Goal: Task Accomplishment & Management: Manage account settings

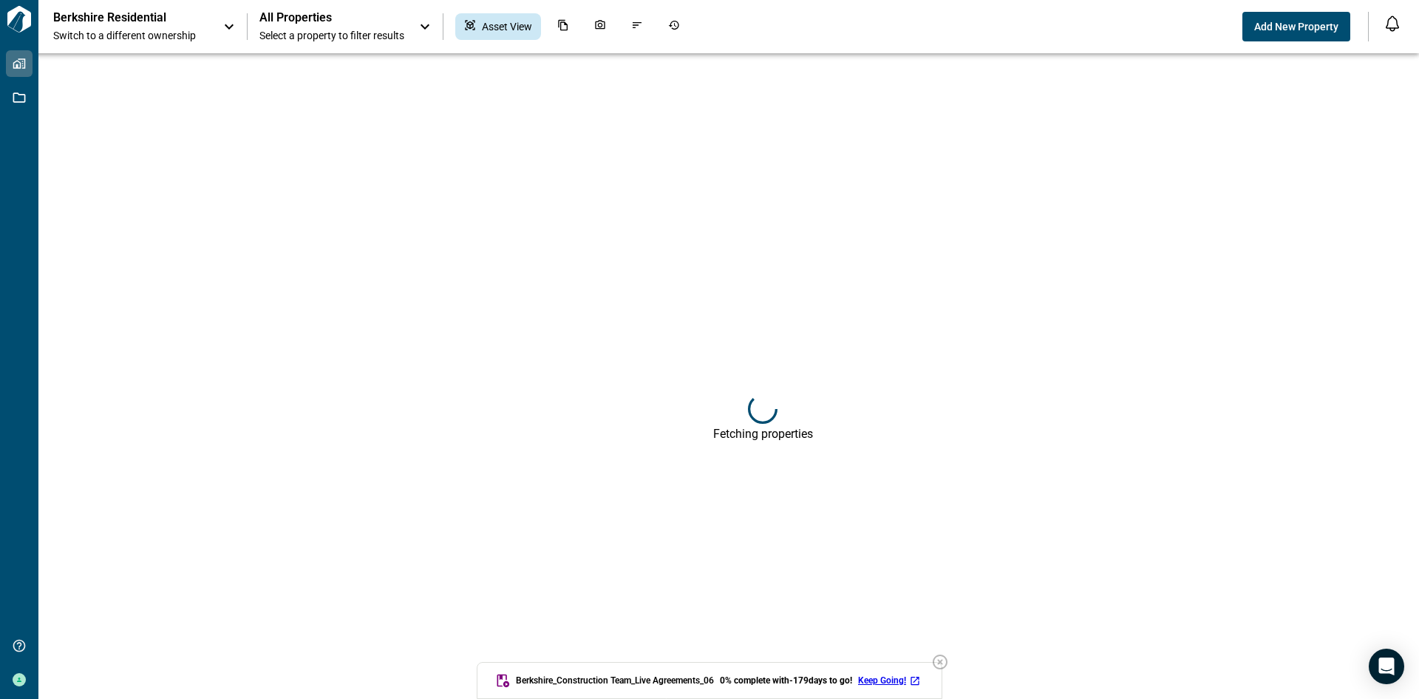
click at [948, 661] on icon "button" at bounding box center [940, 662] width 18 height 18
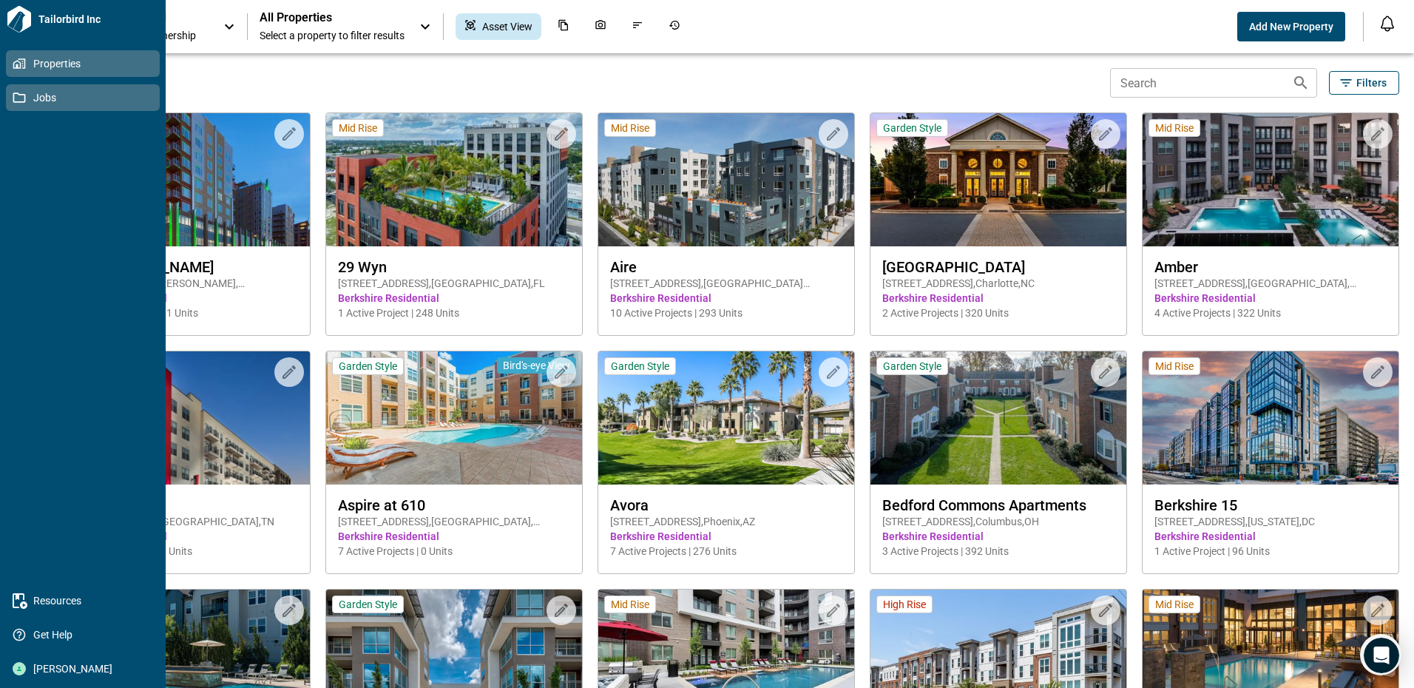
click at [26, 106] on link "Jobs" at bounding box center [83, 97] width 154 height 27
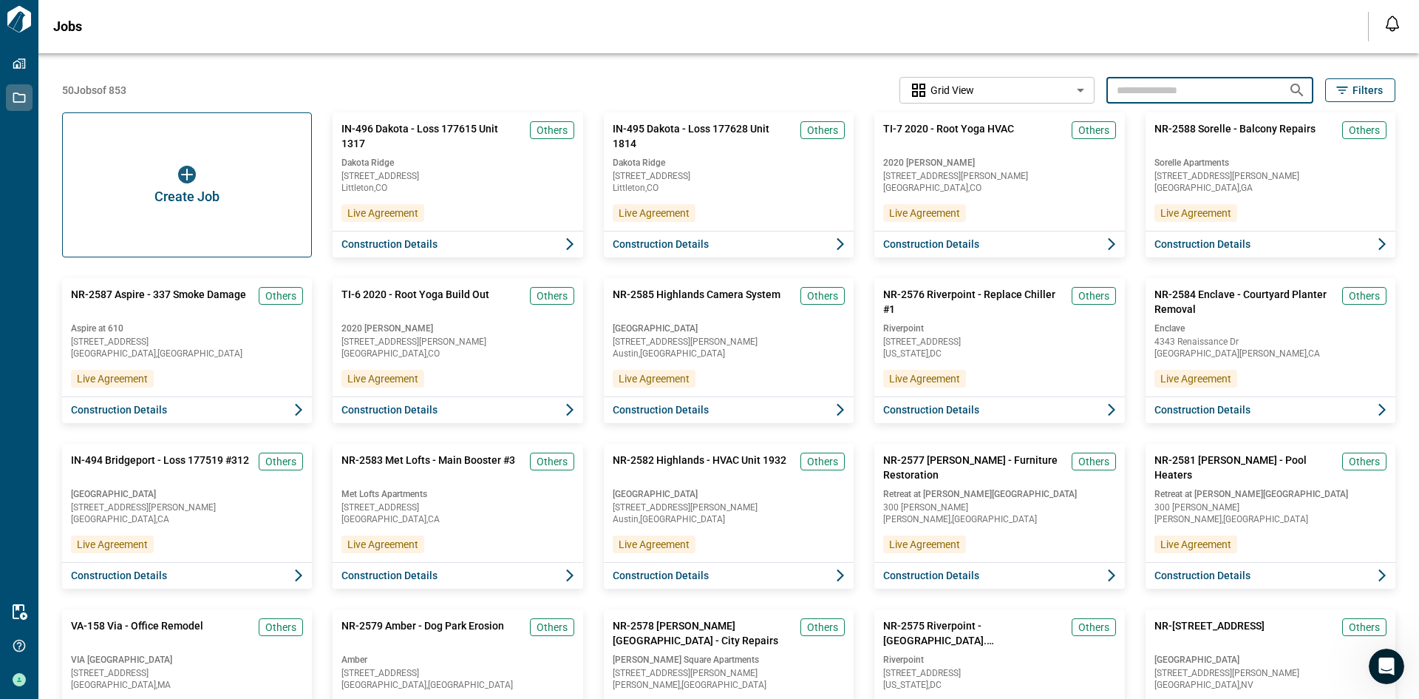
click at [1222, 84] on input "text" at bounding box center [1192, 89] width 170 height 27
type input "**********"
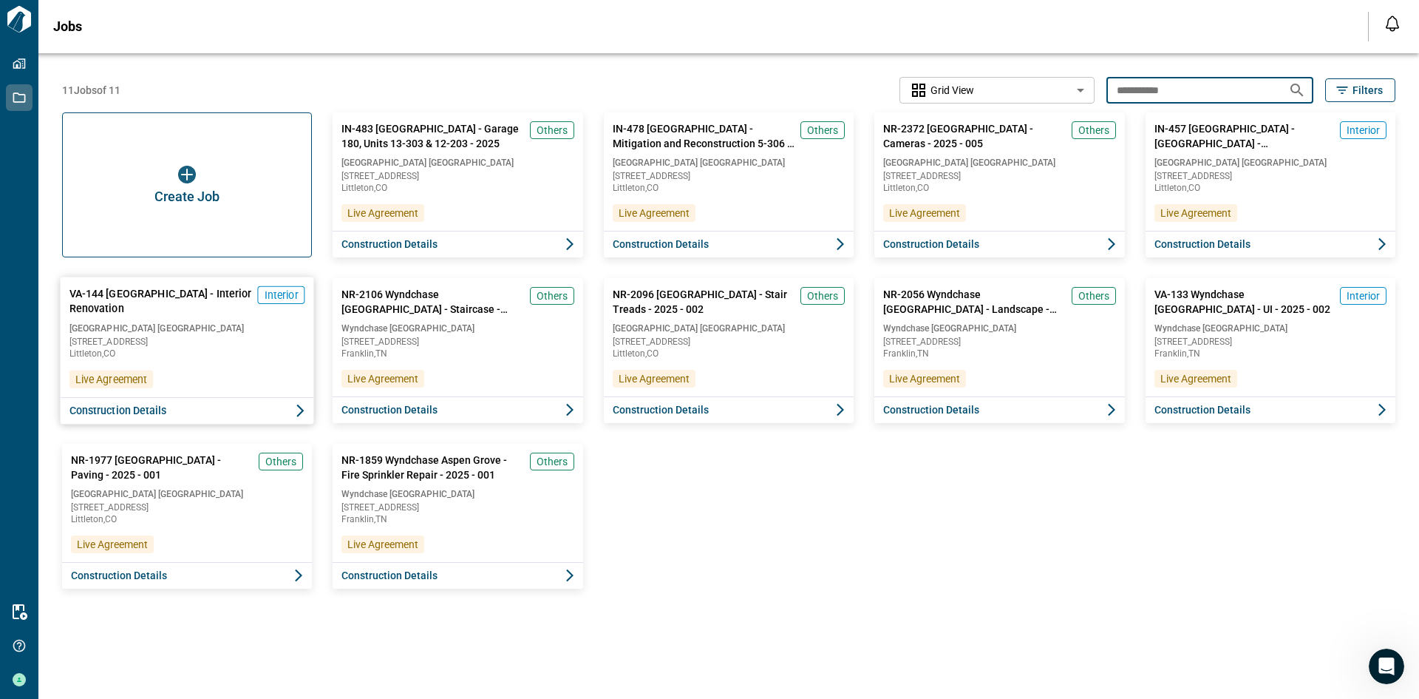
click at [112, 408] on span "Construction Details" at bounding box center [118, 410] width 98 height 15
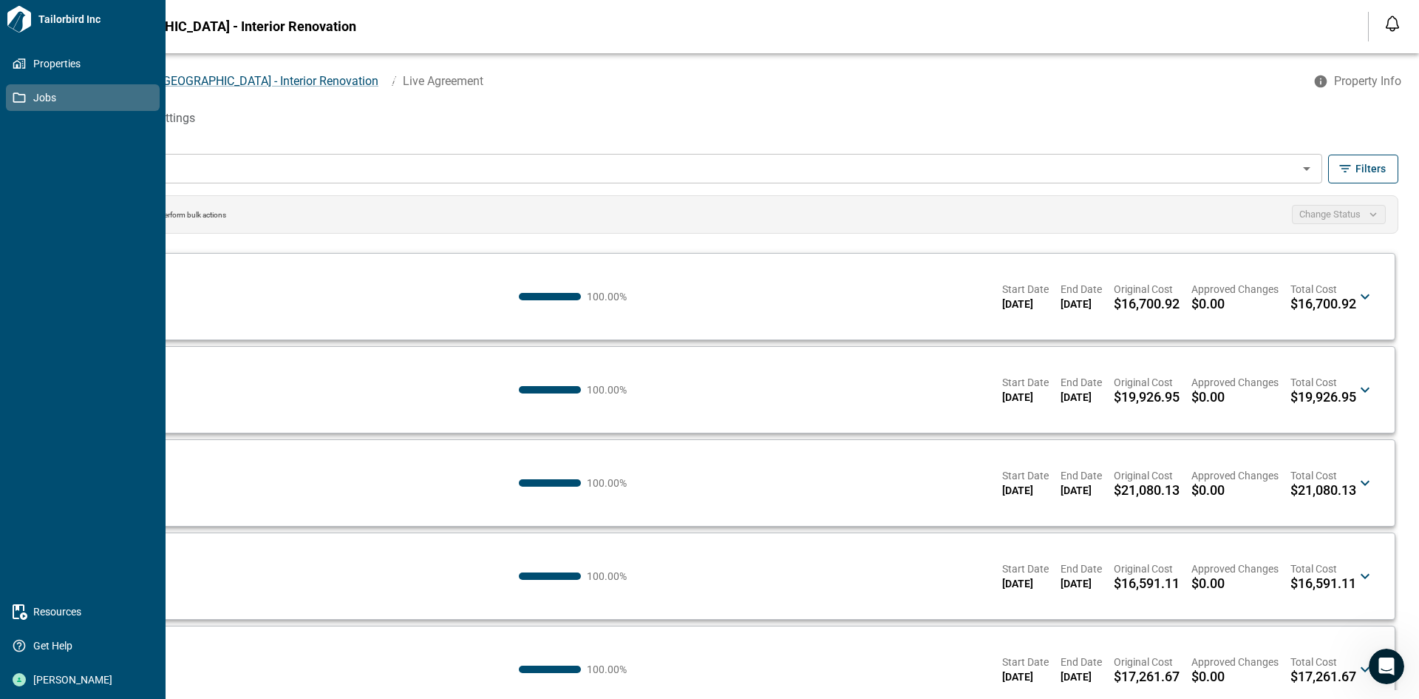
click at [20, 95] on icon at bounding box center [19, 97] width 13 height 13
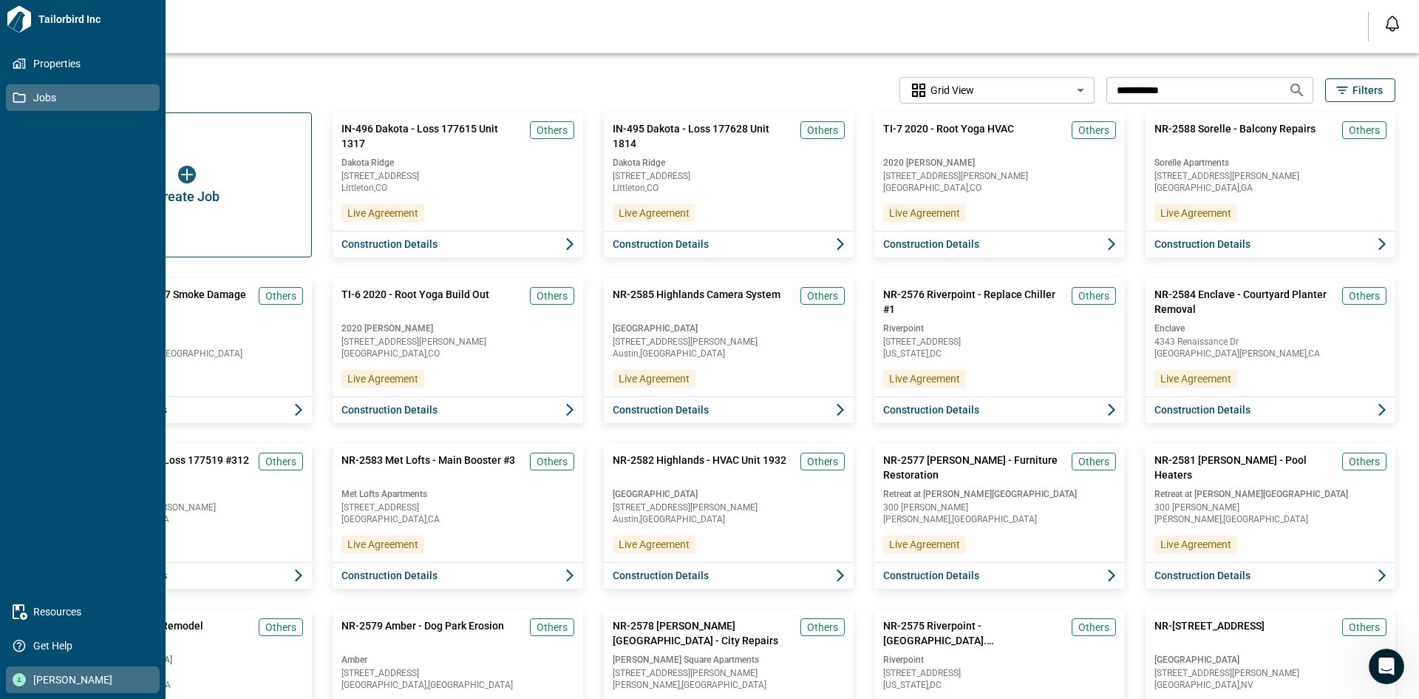
click at [49, 677] on span "[PERSON_NAME]" at bounding box center [86, 679] width 120 height 15
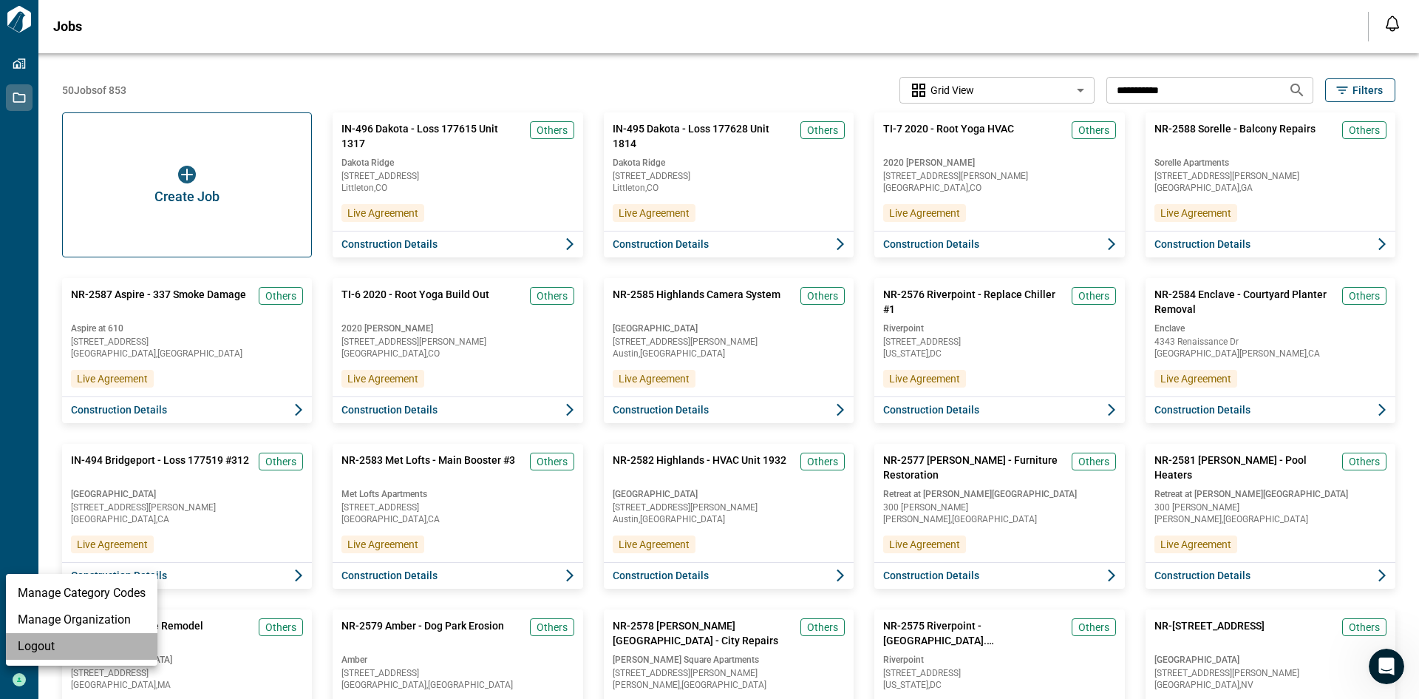
click at [45, 642] on li "Logout" at bounding box center [82, 646] width 152 height 27
